Goal: Task Accomplishment & Management: Use online tool/utility

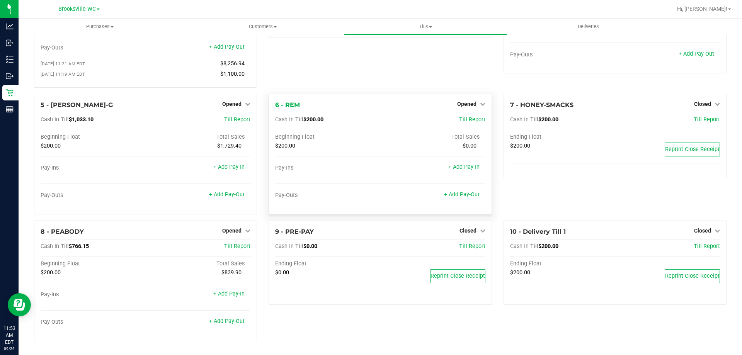
scroll to position [91, 0]
click at [222, 194] on link "+ Add Pay-Out" at bounding box center [227, 194] width 36 height 7
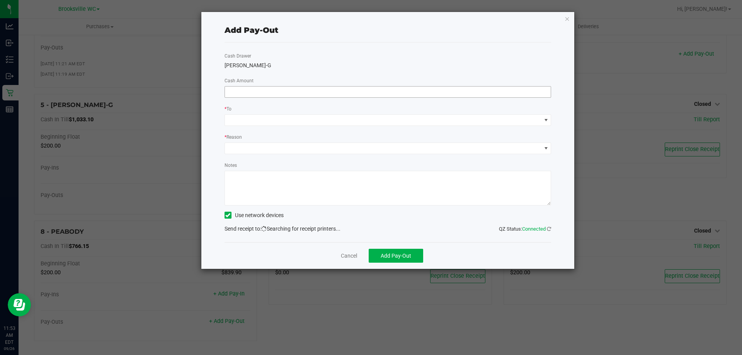
click at [422, 92] on input at bounding box center [388, 92] width 326 height 11
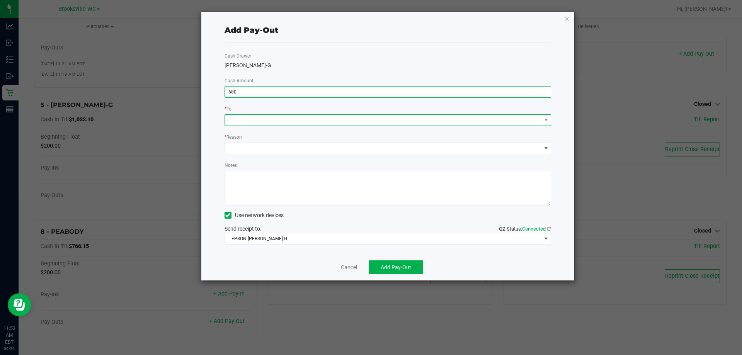
type input "$680.00"
click at [408, 121] on span at bounding box center [383, 120] width 316 height 11
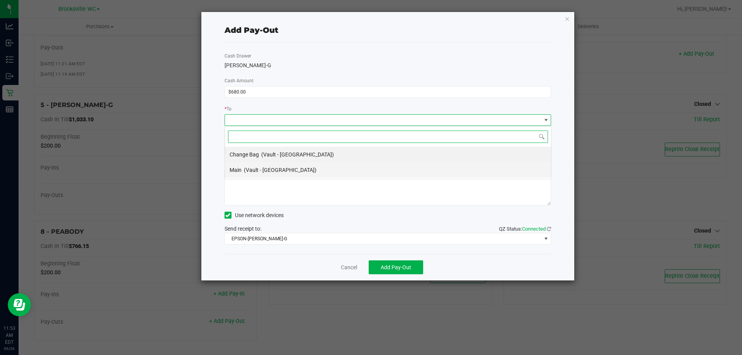
scroll to position [12, 326]
click at [257, 172] on span "(Vault - [GEOGRAPHIC_DATA])" at bounding box center [280, 170] width 73 height 6
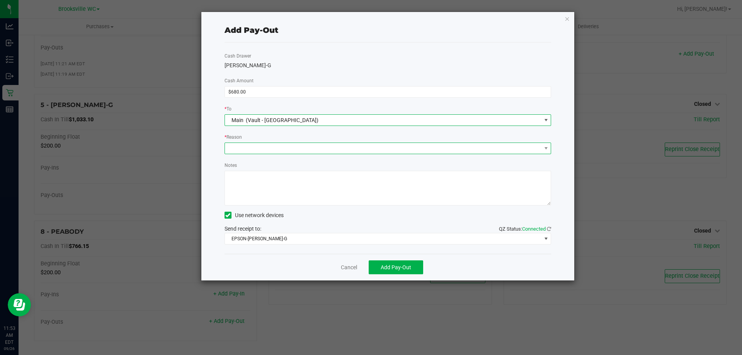
click at [277, 151] on span at bounding box center [383, 148] width 316 height 11
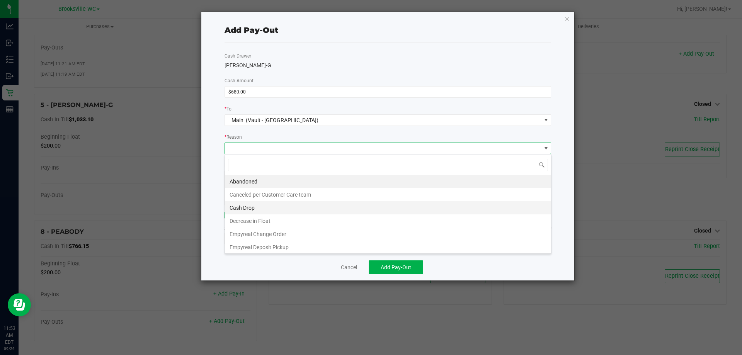
click at [289, 211] on li "Cash Drop" at bounding box center [388, 207] width 326 height 13
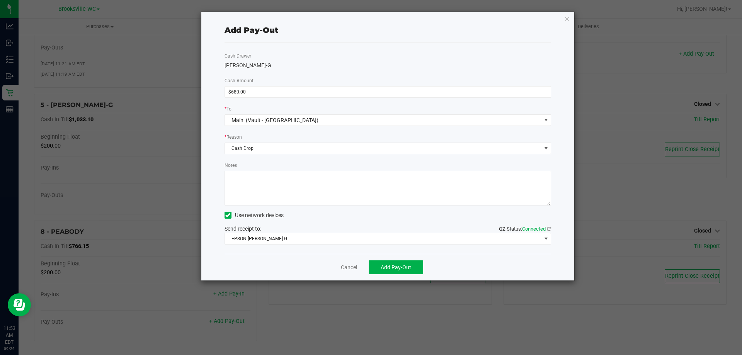
click at [326, 187] on textarea "Notes" at bounding box center [387, 188] width 327 height 35
type textarea "cb"
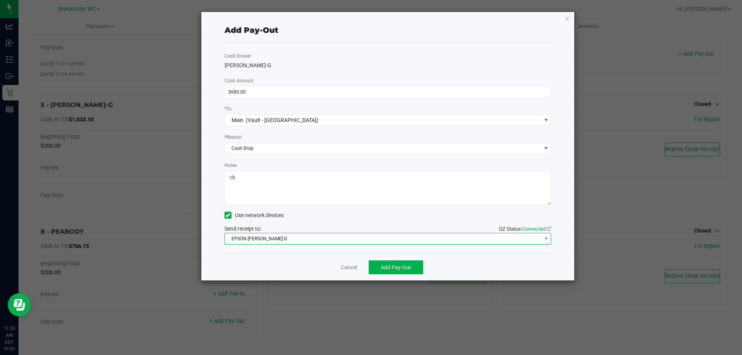
click at [335, 241] on span "EPSON-[PERSON_NAME]-G" at bounding box center [383, 238] width 316 height 11
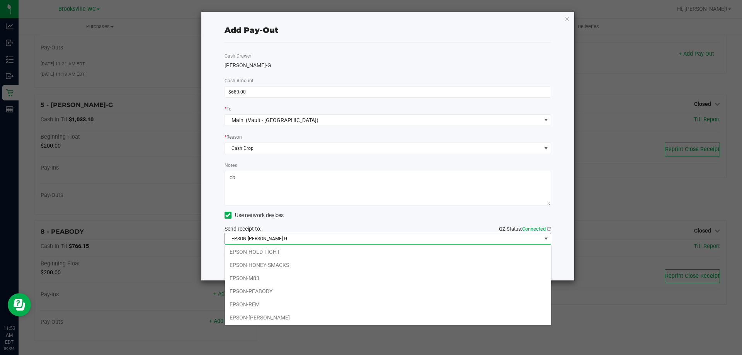
scroll to position [67, 0]
click at [324, 312] on li "EPSON-SMEE" at bounding box center [388, 316] width 326 height 13
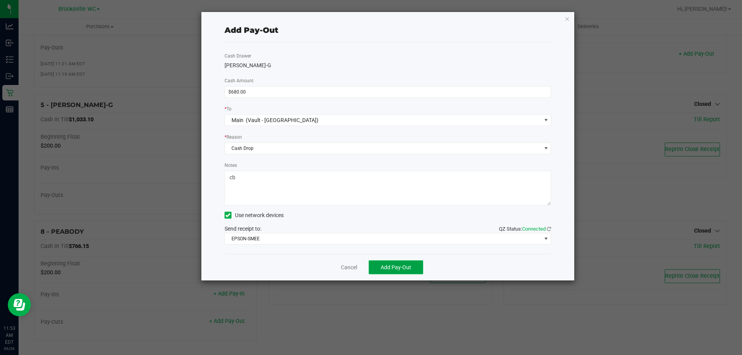
click at [391, 268] on span "Add Pay-Out" at bounding box center [396, 267] width 31 height 6
